Goal: Task Accomplishment & Management: Complete application form

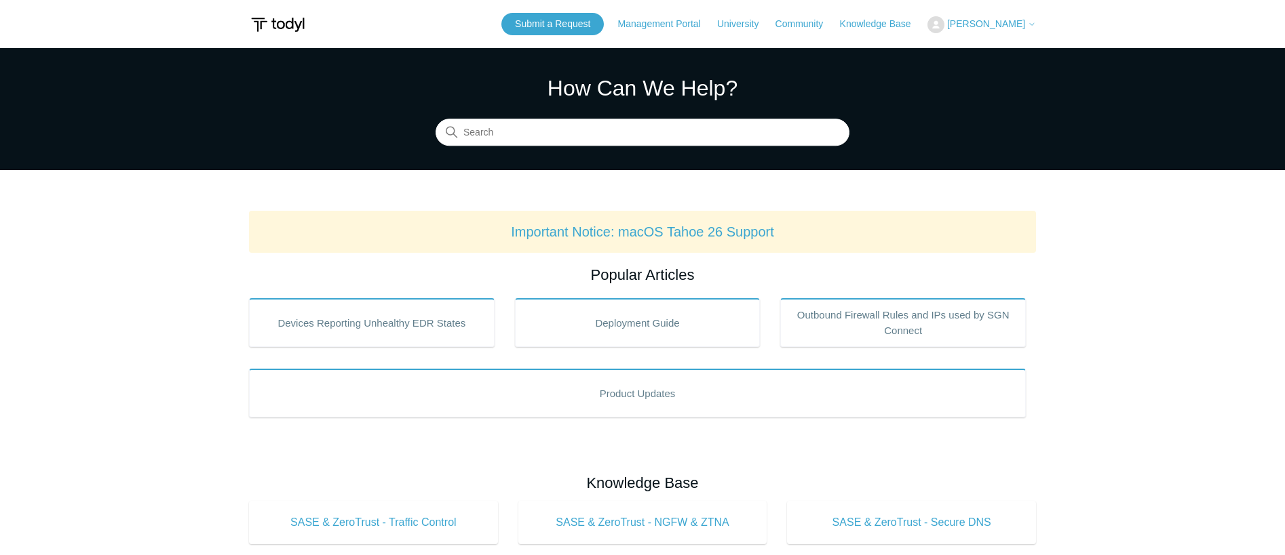
click at [989, 21] on span "[PERSON_NAME]" at bounding box center [986, 23] width 78 height 11
click at [986, 21] on span "[PERSON_NAME]" at bounding box center [986, 23] width 78 height 11
click at [993, 43] on link "My Support Requests" at bounding box center [994, 53] width 132 height 24
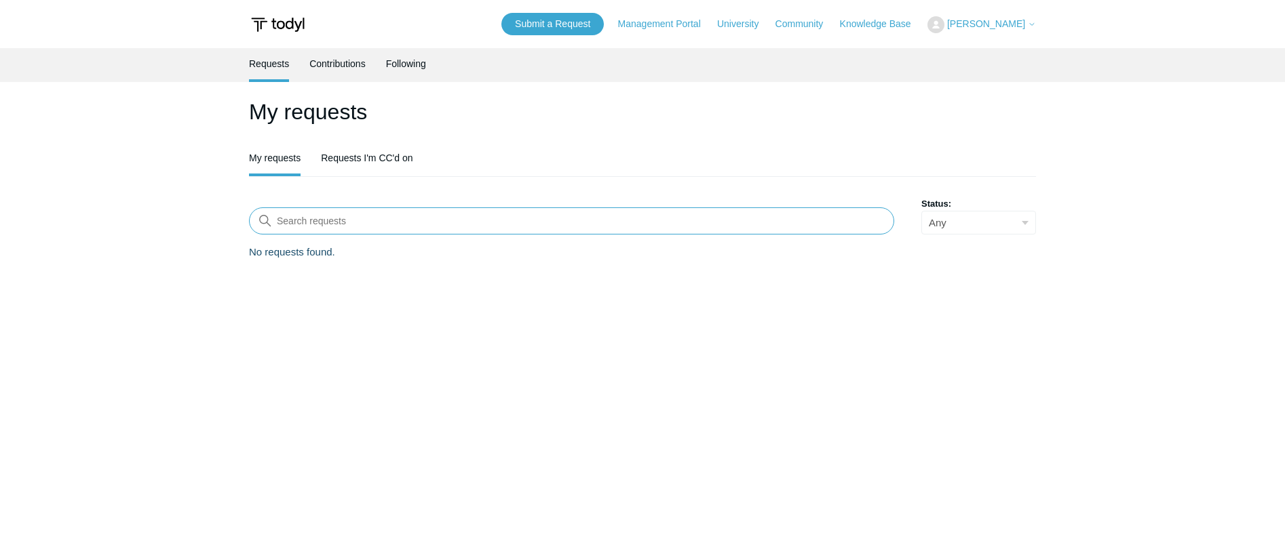
click at [343, 233] on input "Search requests" at bounding box center [571, 221] width 645 height 27
click at [365, 161] on link "Requests I'm CC'd on" at bounding box center [367, 156] width 92 height 28
click at [267, 161] on link "My requests" at bounding box center [275, 157] width 52 height 31
click at [580, 23] on link "Submit a Request" at bounding box center [552, 24] width 102 height 22
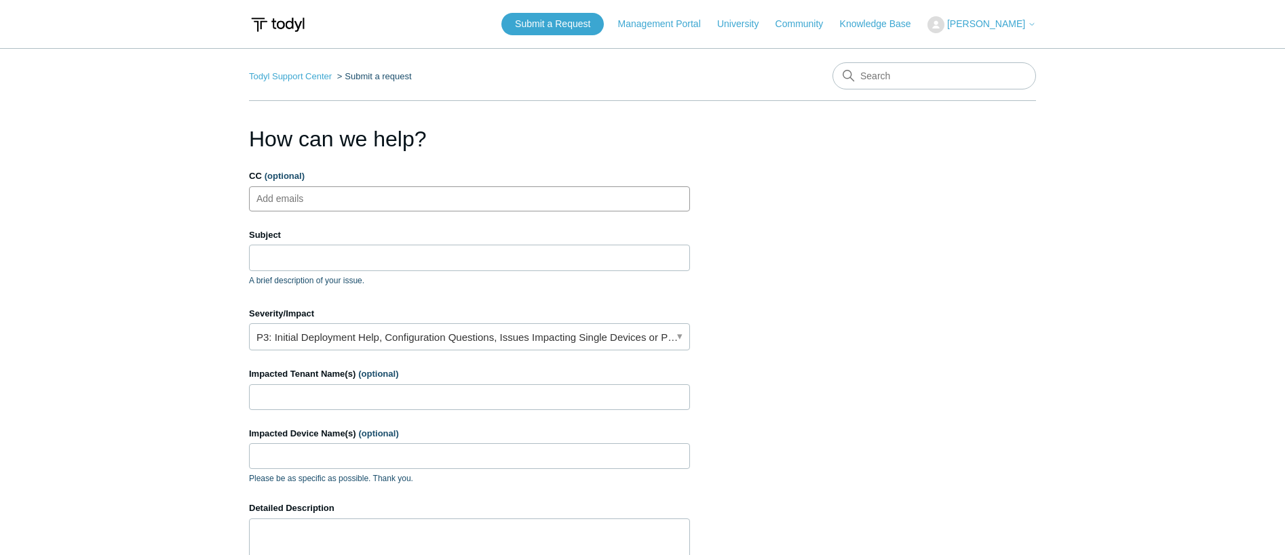
click at [391, 196] on ul "Add emails" at bounding box center [469, 199] width 441 height 25
click at [366, 198] on ul "Add emails" at bounding box center [469, 199] width 441 height 25
type input "aa"
click at [346, 197] on ul "aa" at bounding box center [469, 199] width 441 height 25
click at [275, 200] on span "close" at bounding box center [277, 199] width 5 height 16
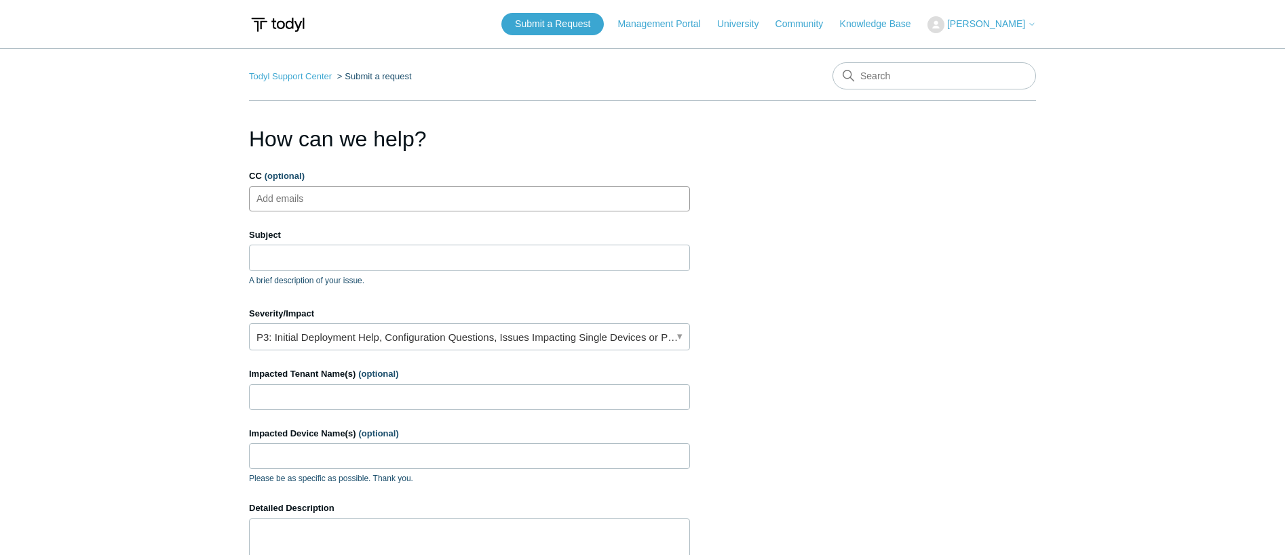
click at [307, 200] on input "CC (optional)" at bounding box center [292, 199] width 81 height 20
paste input "aarona@divergeit.com"
type input "aarona@divergeit.com"
click at [481, 196] on input "CC (optional)" at bounding box center [498, 199] width 34 height 20
paste input "Edwardt@divergeit.com"
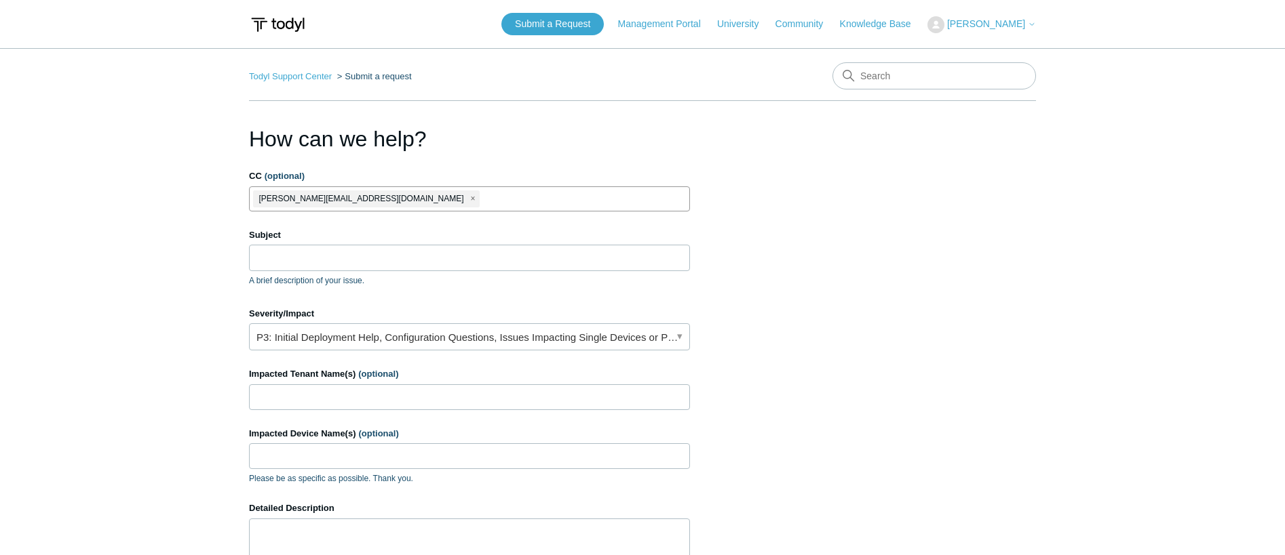
type input "Edwardt@divergeit.com"
click at [353, 252] on input "Subject" at bounding box center [469, 258] width 441 height 26
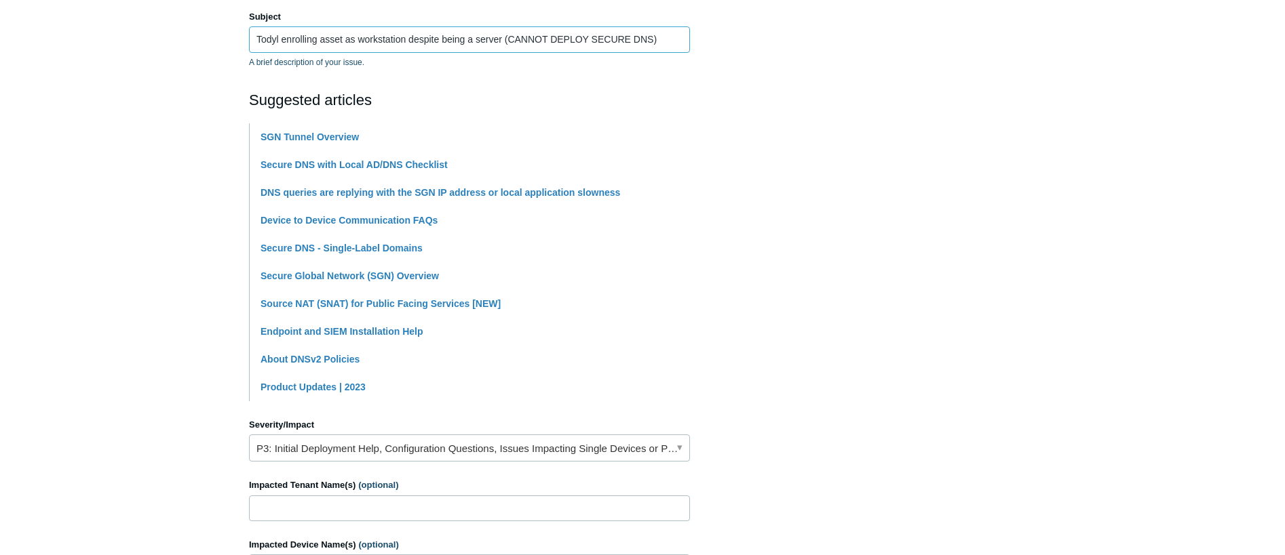
scroll to position [339, 0]
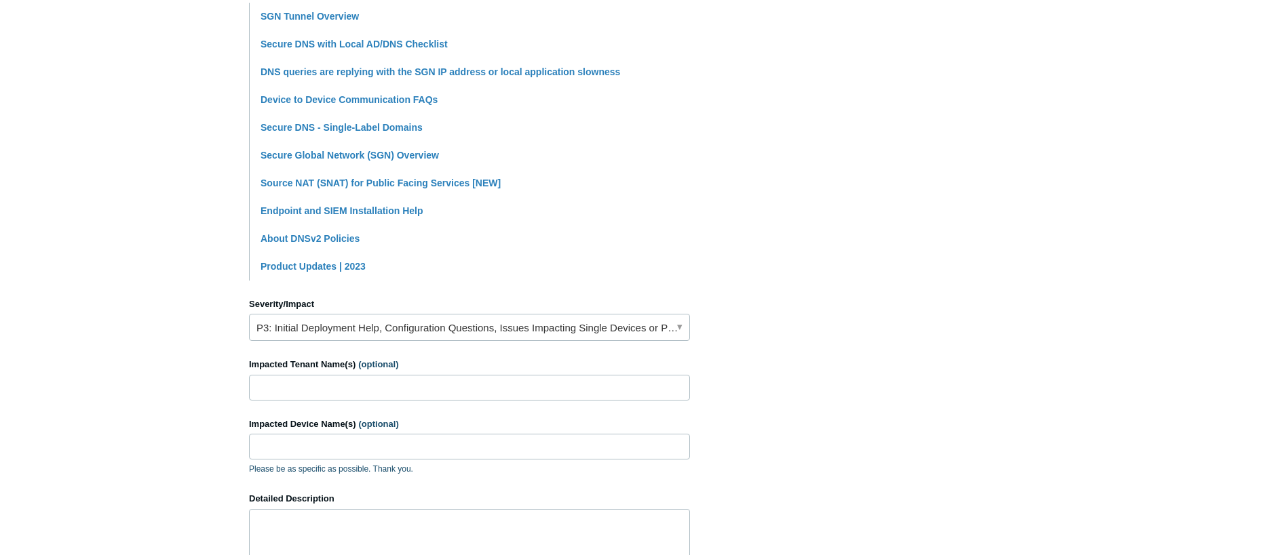
type input "Todyl enrolling asset as workstation despite being a server (CANNOT DEPLOY SECU…"
click at [440, 332] on link "P3: Initial Deployment Help, Configuration Questions, Issues Impacting Single D…" at bounding box center [469, 327] width 441 height 27
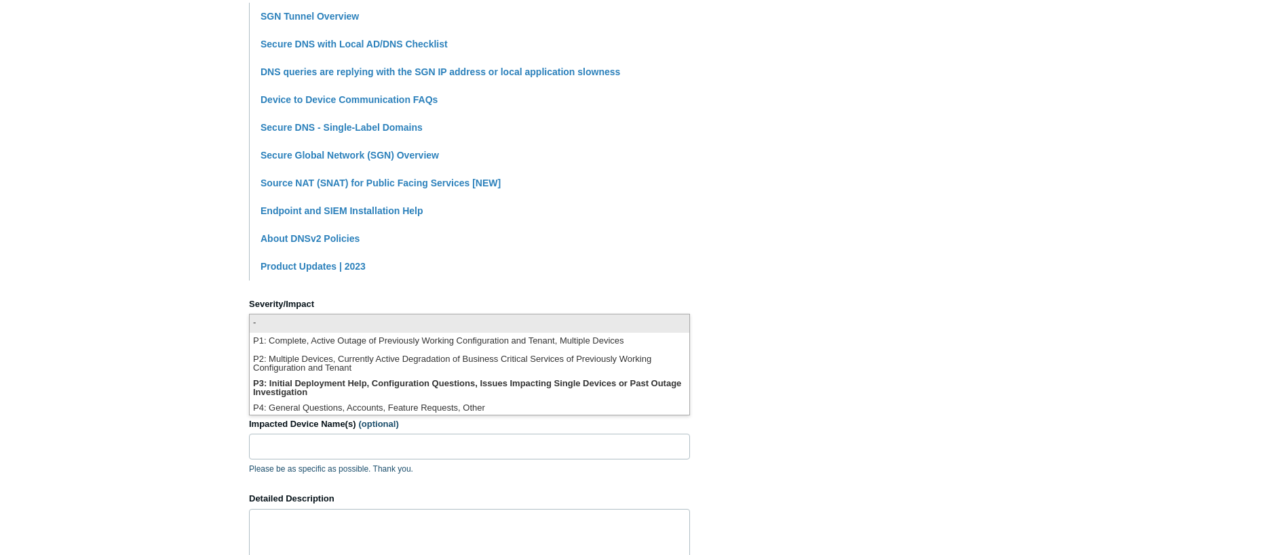
click at [483, 324] on li "-" at bounding box center [470, 324] width 440 height 18
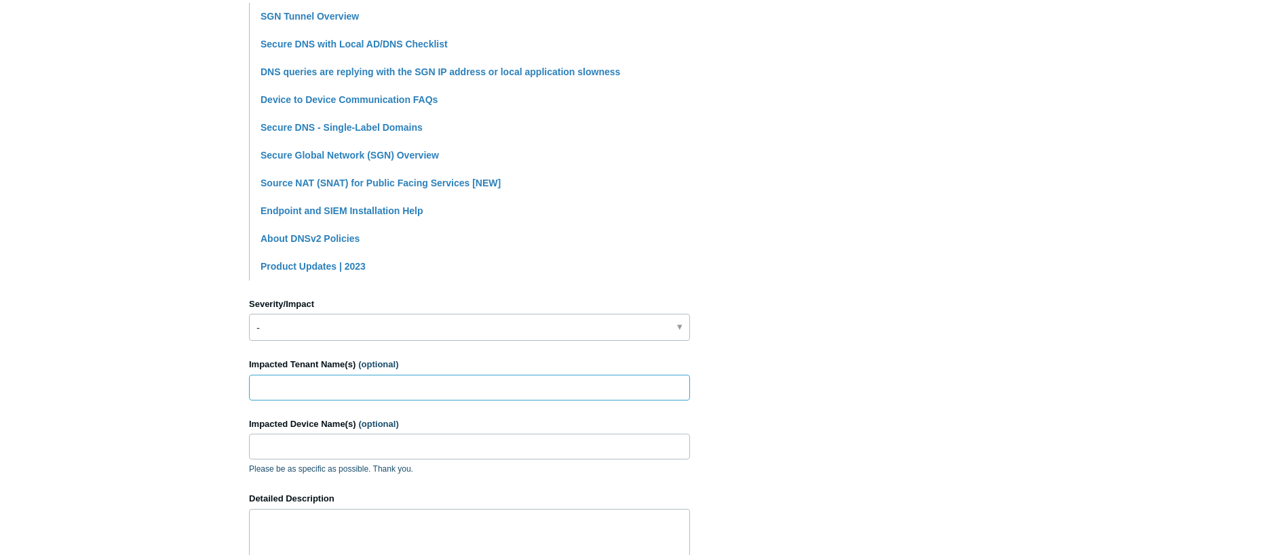
click at [443, 386] on input "Impacted Tenant Name(s) (optional)" at bounding box center [469, 388] width 441 height 26
click at [387, 326] on link "-" at bounding box center [469, 327] width 441 height 27
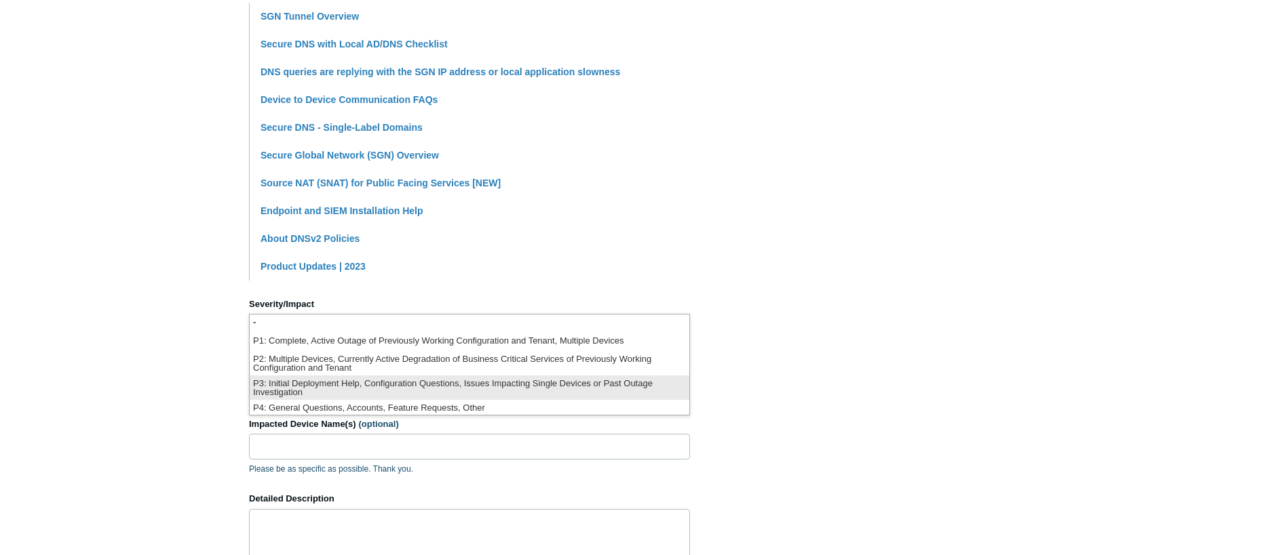
click at [389, 383] on li "P3: Initial Deployment Help, Configuration Questions, Issues Impacting Single D…" at bounding box center [470, 388] width 440 height 24
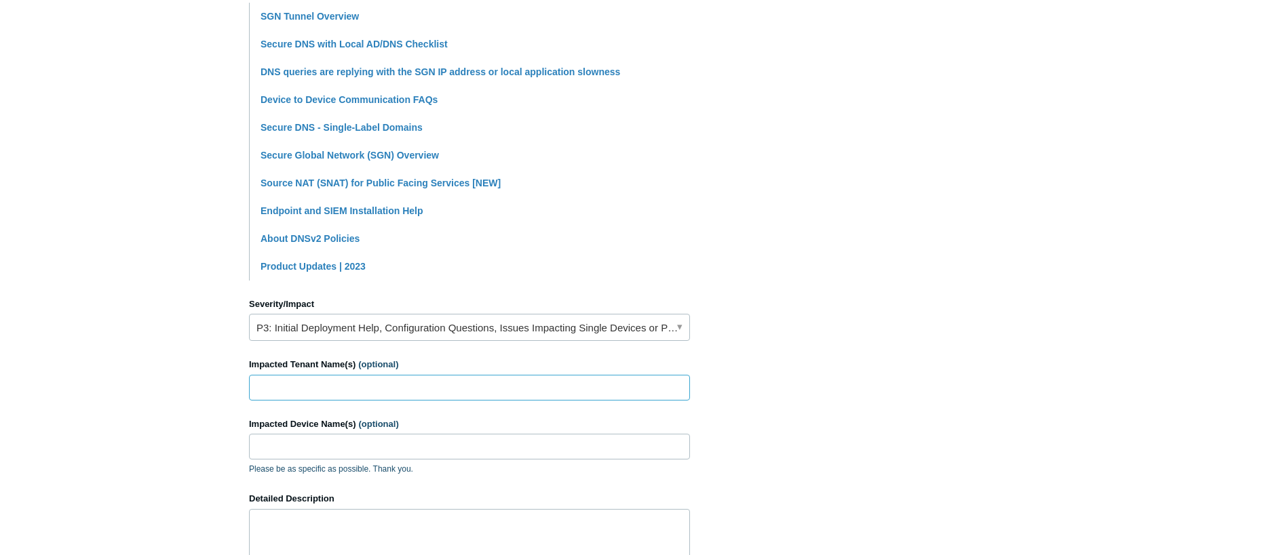
click at [330, 389] on input "Impacted Tenant Name(s) (optional)" at bounding box center [469, 388] width 441 height 26
click at [363, 380] on input "Impacted Tenant Name(s) (optional)" at bounding box center [469, 388] width 441 height 26
paste input "Central Coast Endocrinology"
type input "Central Coast Endocrinology"
click at [387, 448] on input "Impacted Device Name(s) (optional)" at bounding box center [469, 447] width 441 height 26
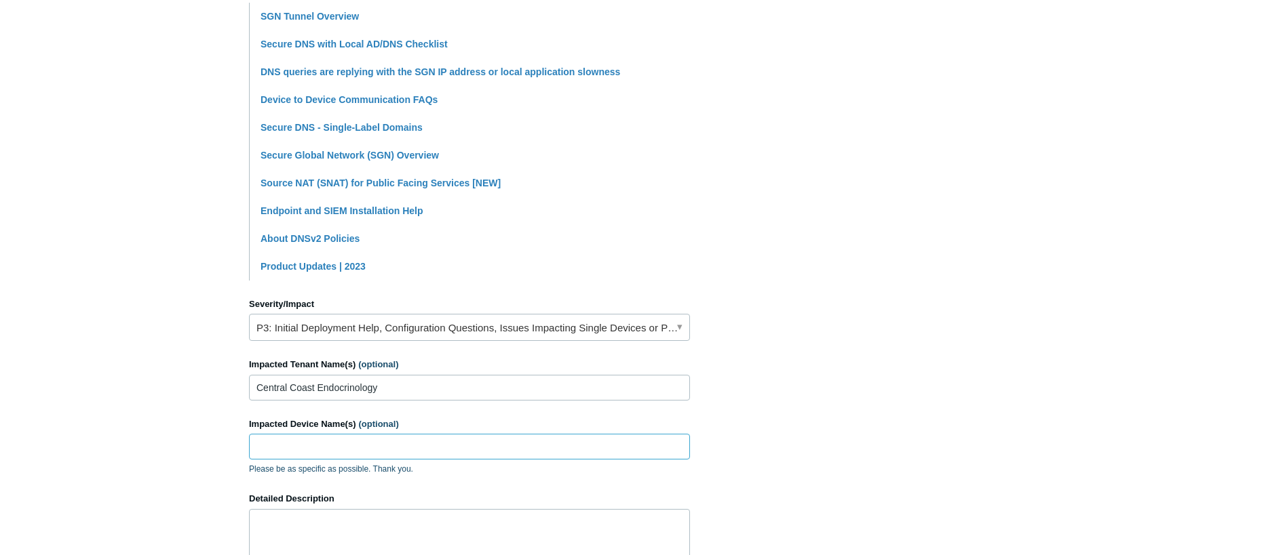
click at [336, 435] on input "Impacted Device Name(s) (optional)" at bounding box center [469, 447] width 441 height 26
paste input "CCENDO"
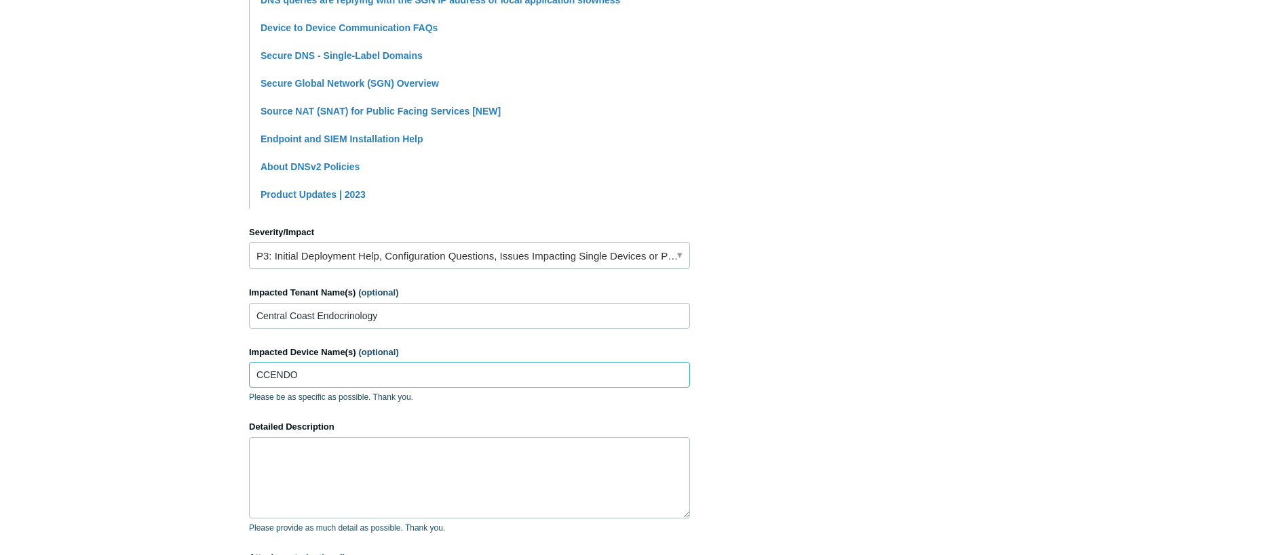
scroll to position [543, 0]
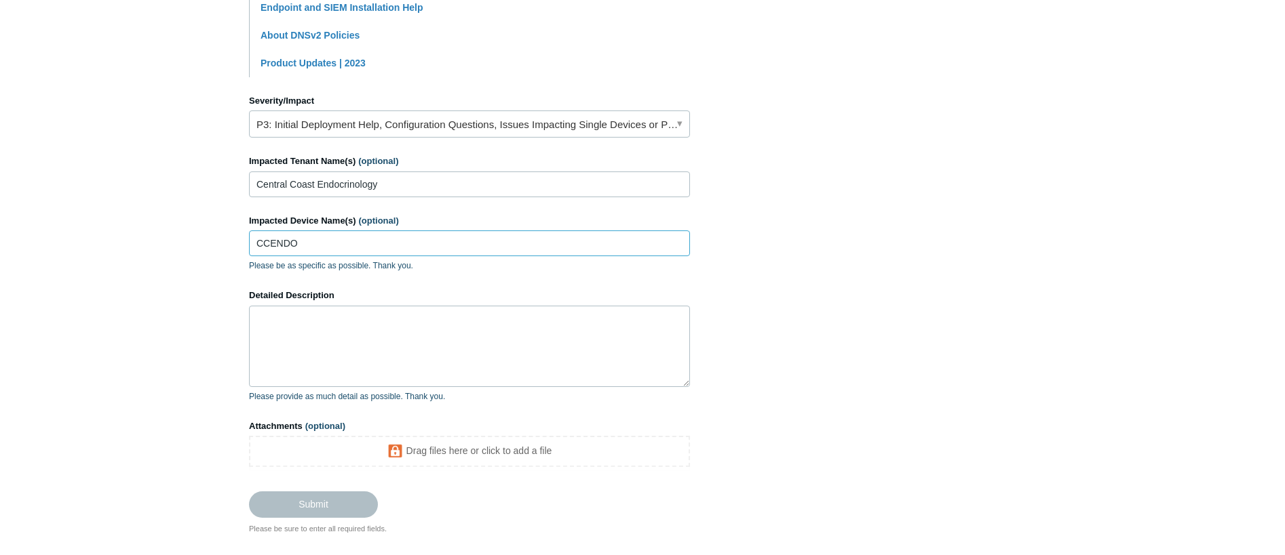
type input "CCENDO"
click at [382, 349] on textarea "Detailed Description" at bounding box center [469, 346] width 441 height 81
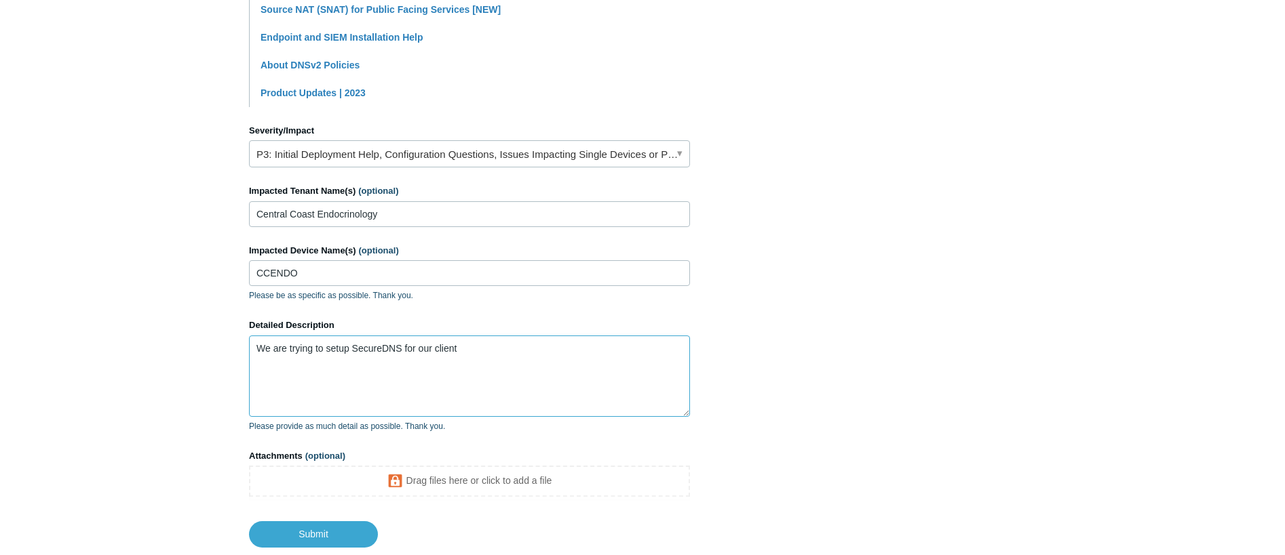
scroll to position [475, 0]
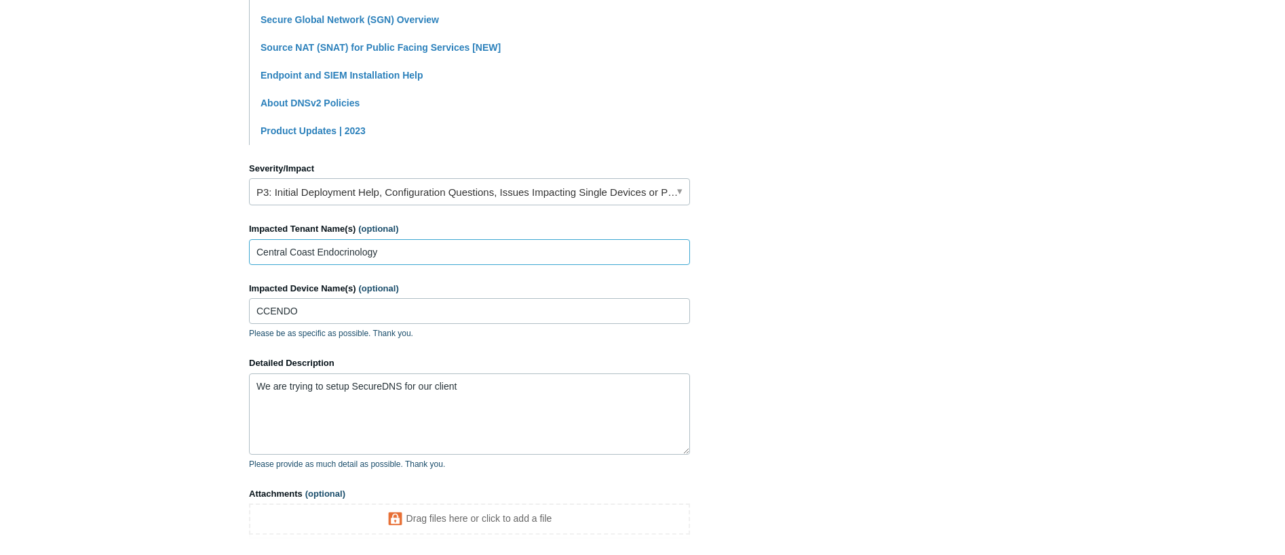
drag, startPoint x: 406, startPoint y: 254, endPoint x: 204, endPoint y: 256, distance: 202.1
click at [204, 256] on main "Todyl Support Center Submit a request How can we help? CC (optional) aarona@div…" at bounding box center [642, 79] width 1285 height 1013
click at [540, 401] on textarea "We are trying to setup SecureDNS for our client" at bounding box center [469, 414] width 441 height 81
paste textarea "Central Coast Endocrinology"
click at [433, 402] on textarea "We are trying to setup SecureDNS for our client Central Coast Endocrinology and…" at bounding box center [469, 414] width 441 height 81
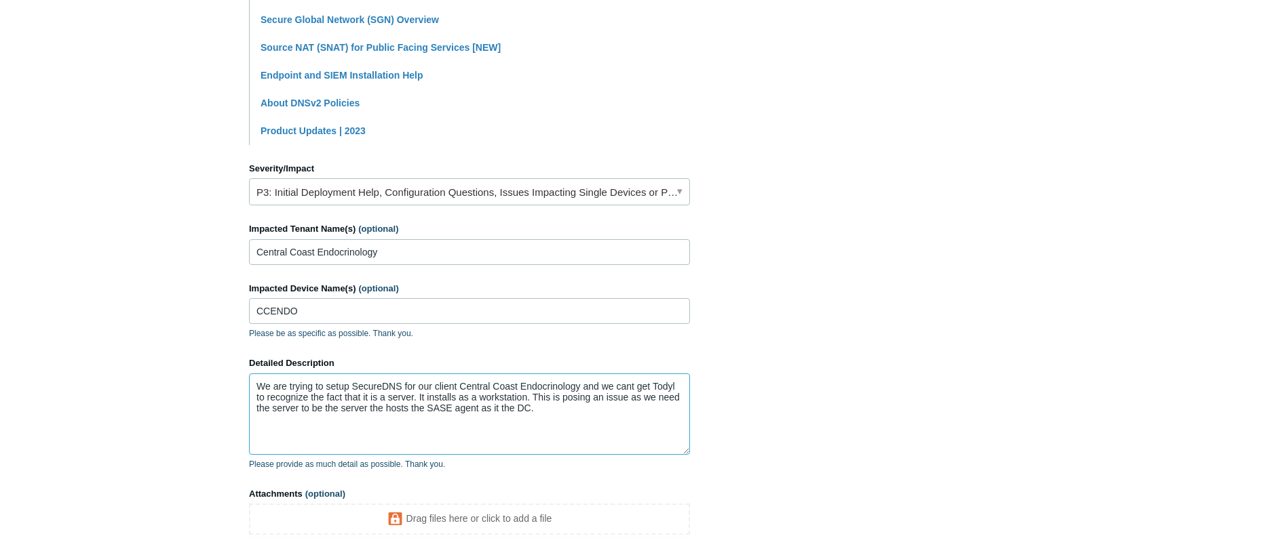
click at [593, 402] on textarea "We are trying to setup SecureDNS for our client Central Coast Endocrinology and…" at bounding box center [469, 414] width 441 height 81
click at [560, 415] on textarea "We are trying to setup SecureDNS for our client Central Coast Endocrinology and…" at bounding box center [469, 414] width 441 height 81
drag, startPoint x: 539, startPoint y: 408, endPoint x: 569, endPoint y: 421, distance: 32.5
click at [569, 421] on textarea "We are trying to setup SecureDNS for our client Central Coast Endocrinology and…" at bounding box center [469, 414] width 441 height 81
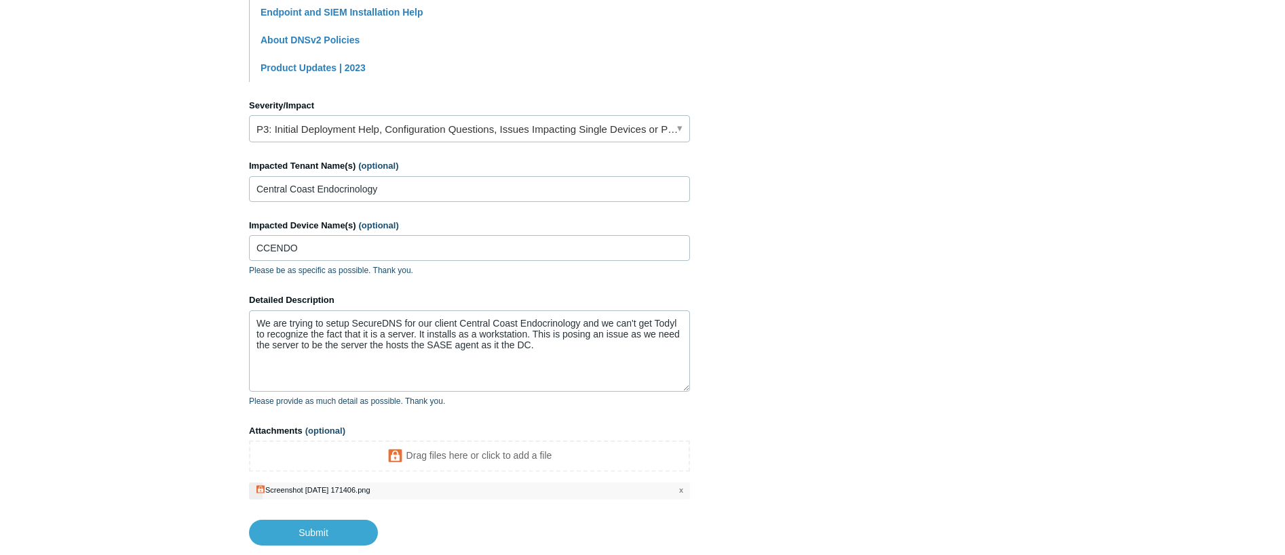
scroll to position [610, 0]
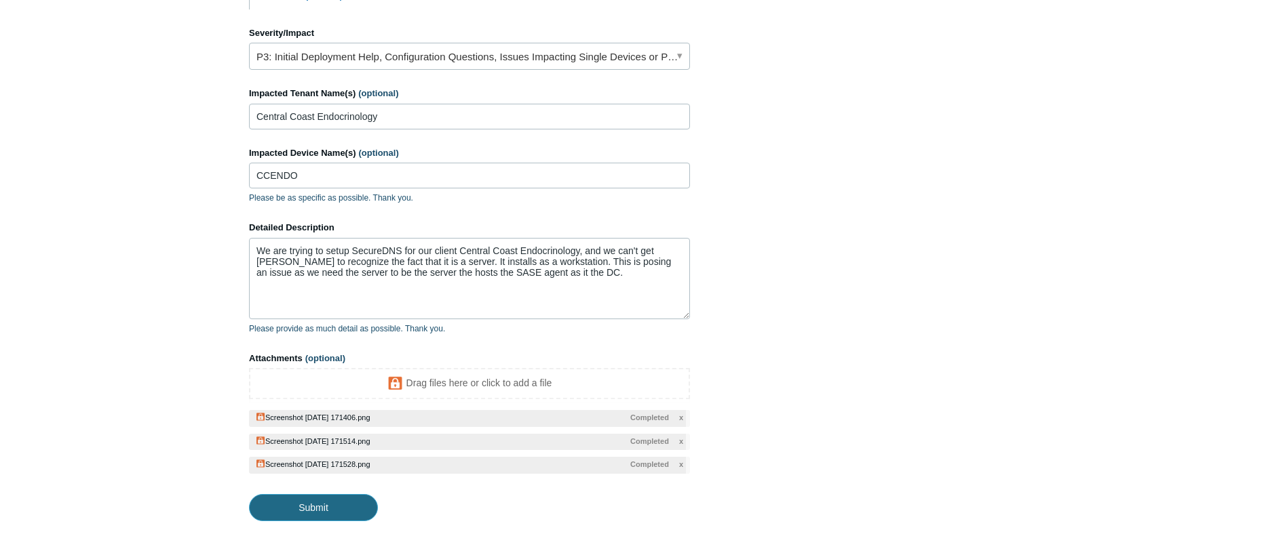
click at [331, 504] on input "Submit" at bounding box center [313, 507] width 129 height 27
type textarea "We are trying to setup SecureDNS for our client Central Coast Endocrinology, an…"
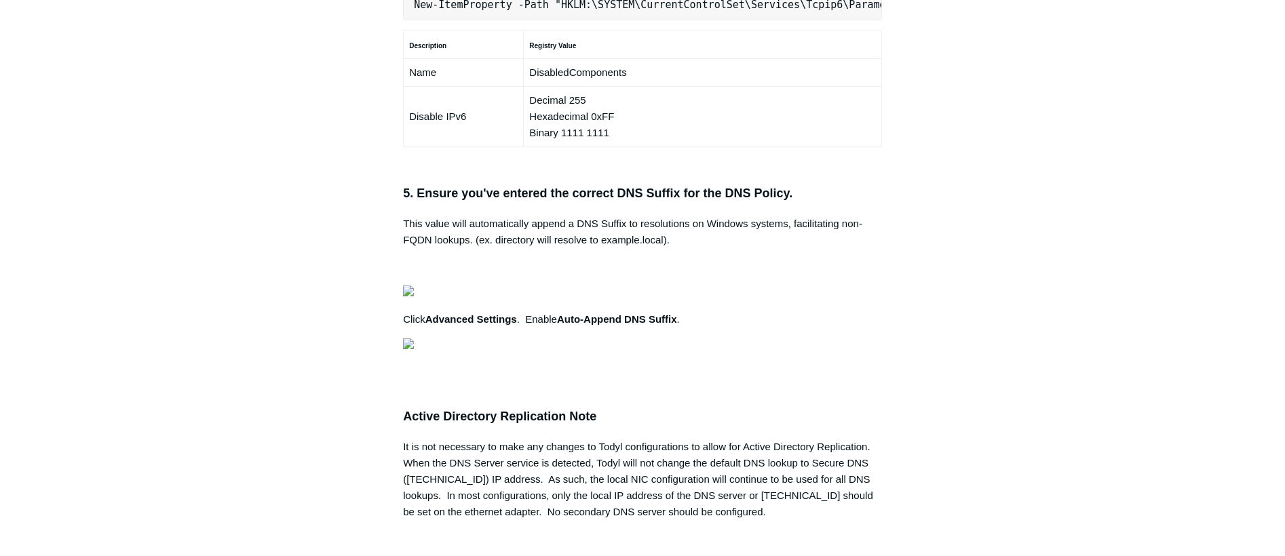
scroll to position [0, 376]
click at [1008, 349] on div "Articles in this section Secure DNS - Single-Label Domains Using 3rd Party DNS …" at bounding box center [642, 51] width 787 height 1892
click at [1088, 427] on main "Todyl Support Center SASE & ZeroTrust - Secure DNS Configuration Articles in th…" at bounding box center [642, 14] width 1285 height 1967
click at [1139, 482] on main "Todyl Support Center SASE & ZeroTrust - Secure DNS Configuration Articles in th…" at bounding box center [642, 14] width 1285 height 1967
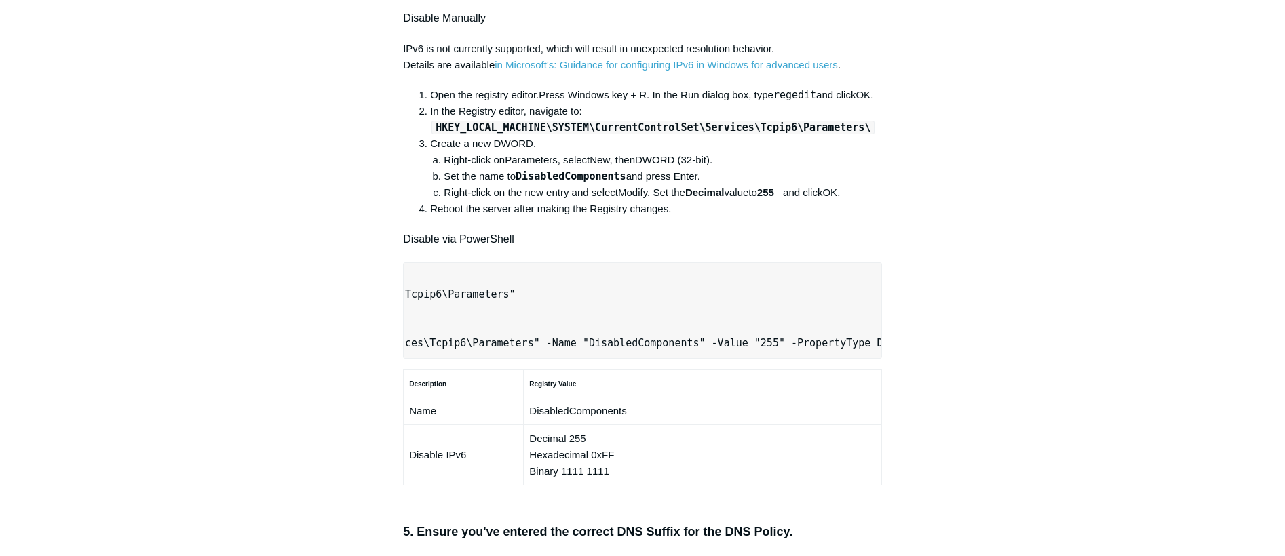
scroll to position [678, 0]
